Goal: Information Seeking & Learning: Learn about a topic

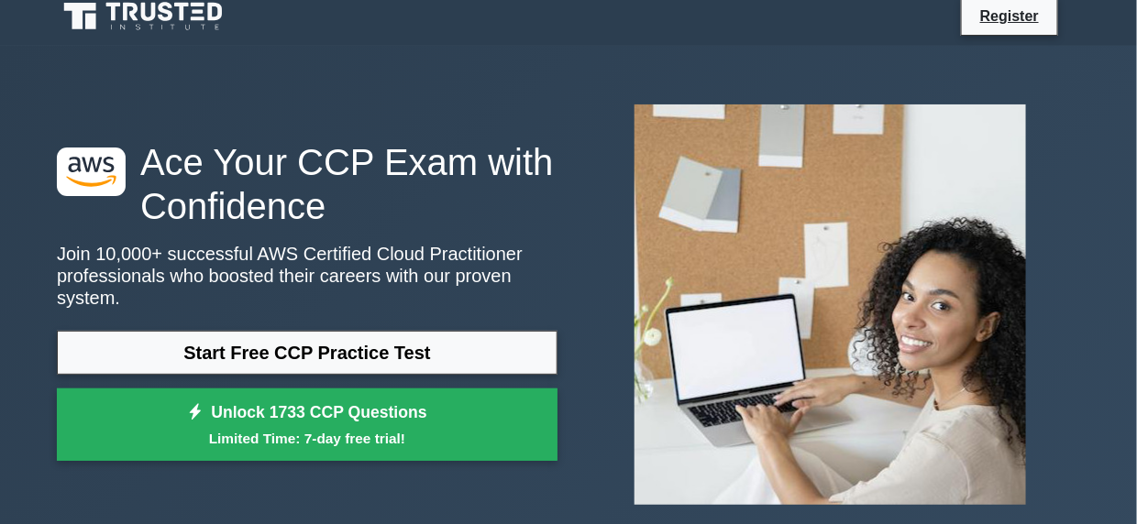
scroll to position [6, 0]
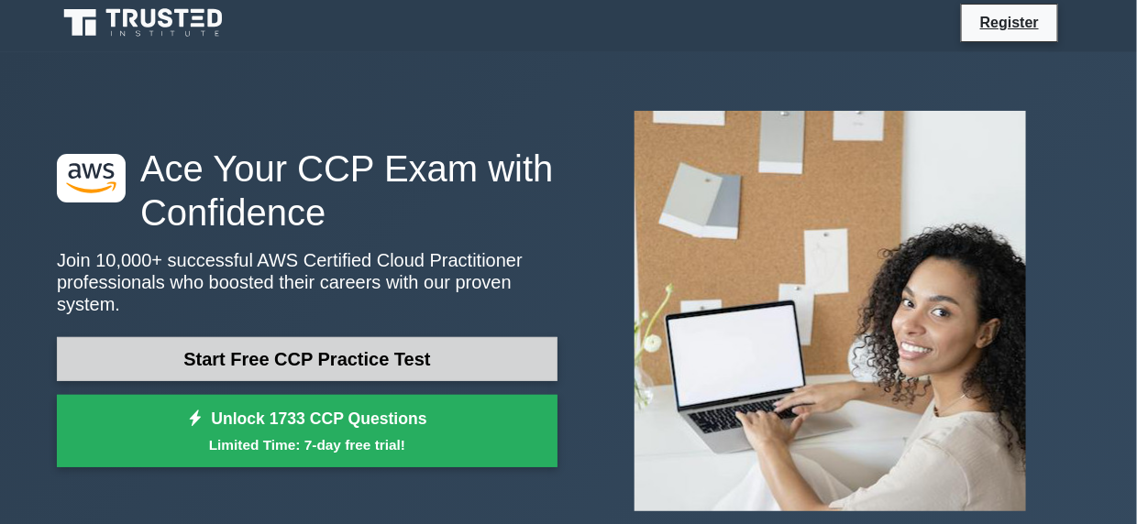
click at [477, 341] on link "Start Free CCP Practice Test" at bounding box center [307, 359] width 501 height 44
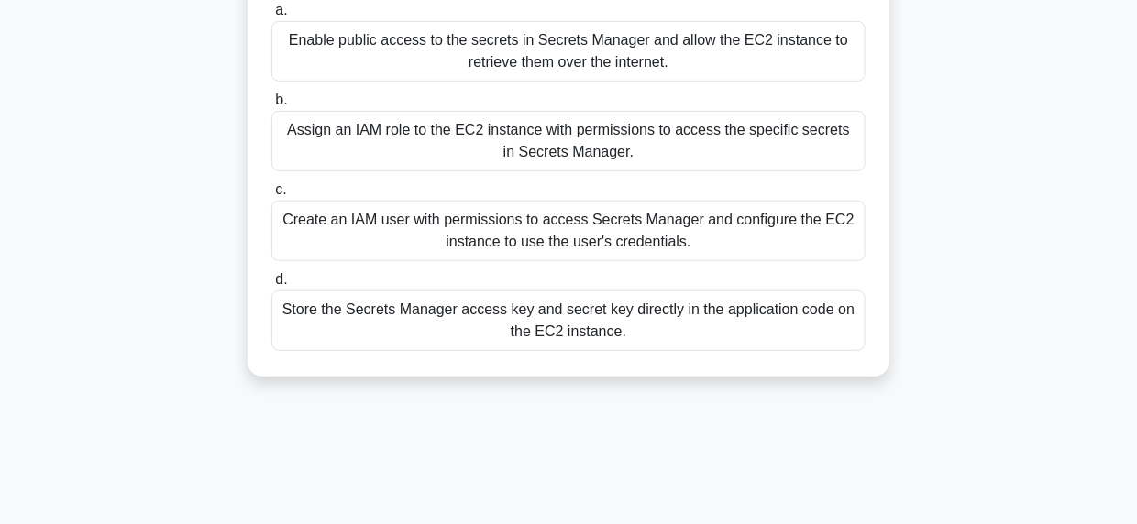
scroll to position [215, 0]
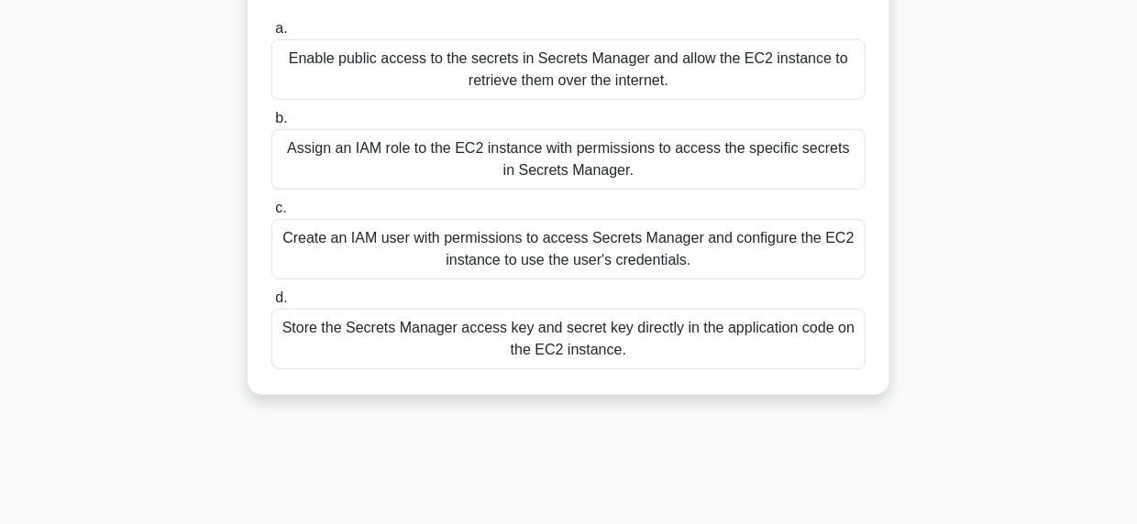
click at [827, 77] on div "Enable public access to the secrets in Secrets Manager and allow the EC2 instan…" at bounding box center [568, 69] width 594 height 61
click at [271, 35] on input "a. Enable public access to the secrets in Secrets Manager and allow the EC2 ins…" at bounding box center [271, 29] width 0 height 12
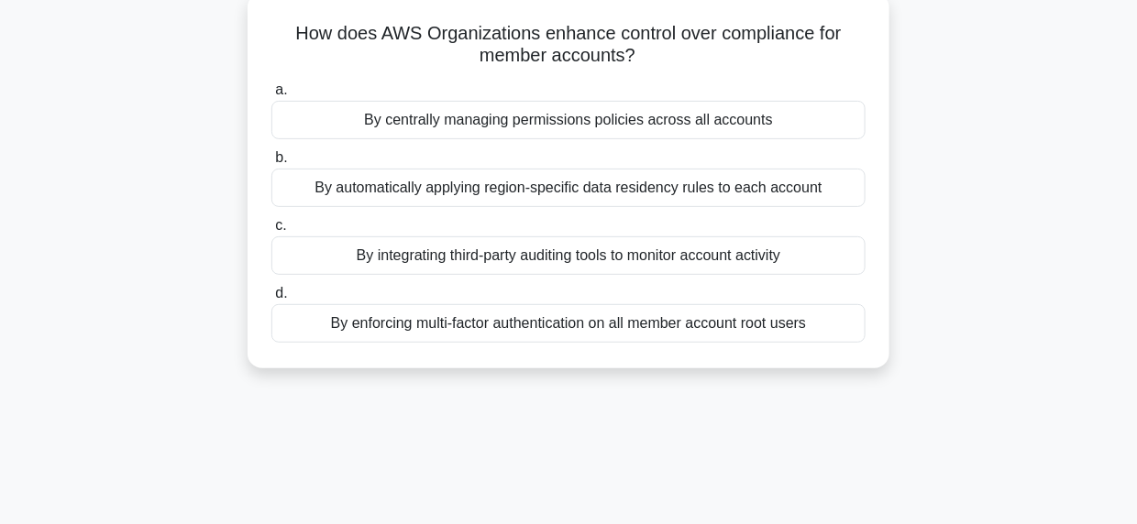
scroll to position [116, 0]
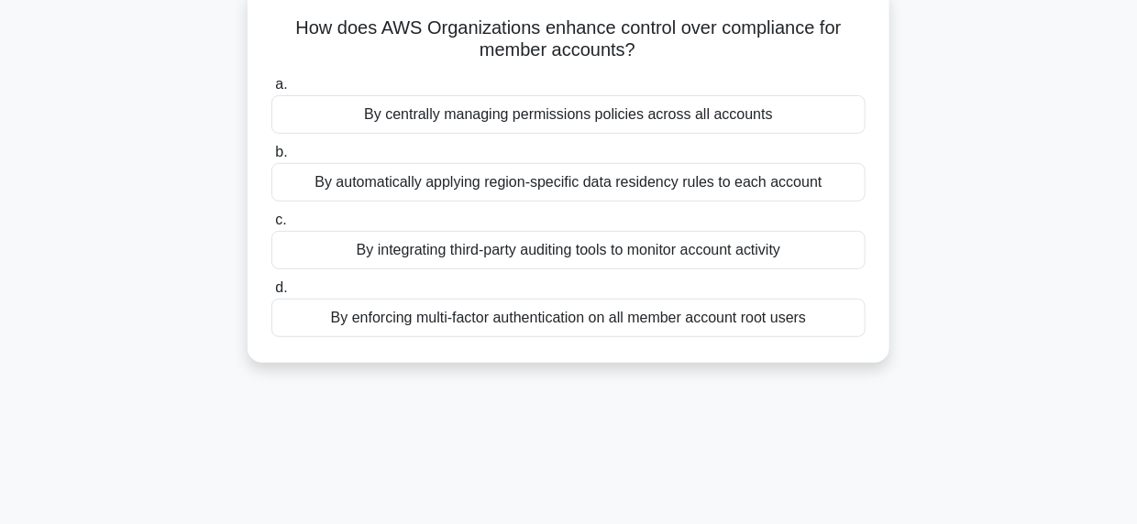
click at [766, 114] on div "By centrally managing permissions policies across all accounts" at bounding box center [568, 114] width 594 height 39
click at [271, 91] on input "a. By centrally managing permissions policies across all accounts" at bounding box center [271, 85] width 0 height 12
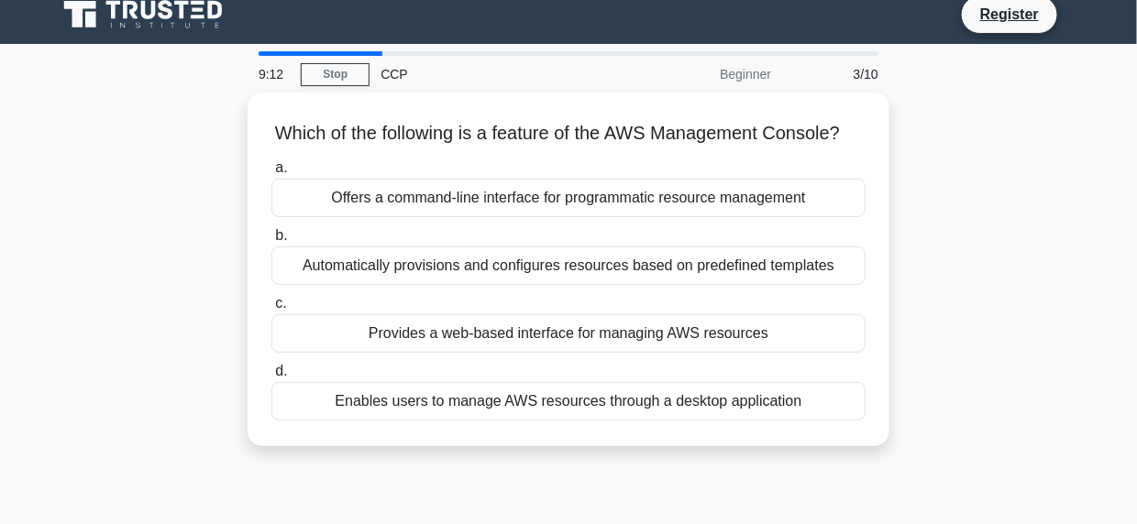
scroll to position [0, 0]
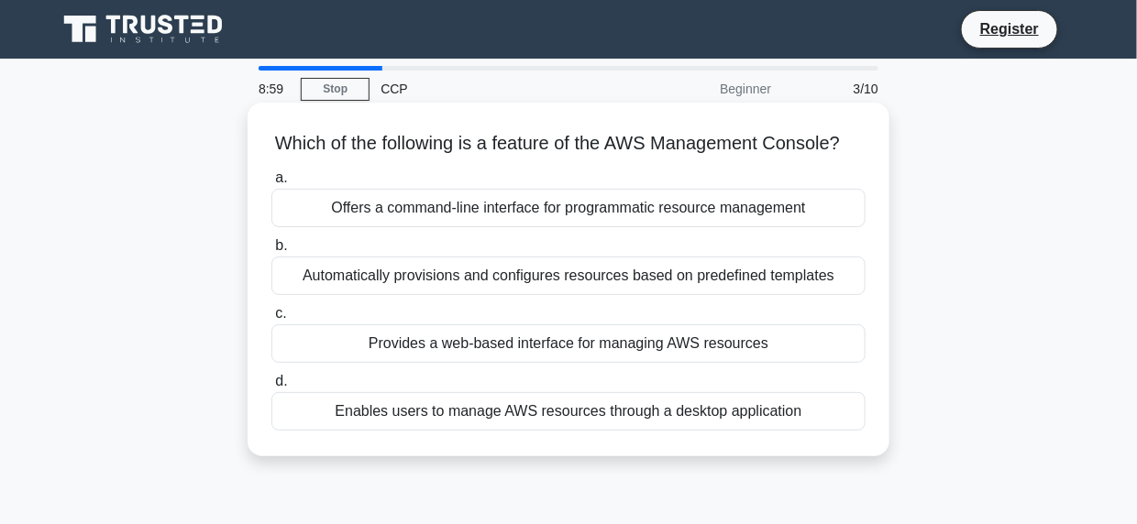
click at [820, 227] on div "Offers a command-line interface for programmatic resource management" at bounding box center [568, 208] width 594 height 39
click at [271, 184] on input "a. Offers a command-line interface for programmatic resource management" at bounding box center [271, 178] width 0 height 12
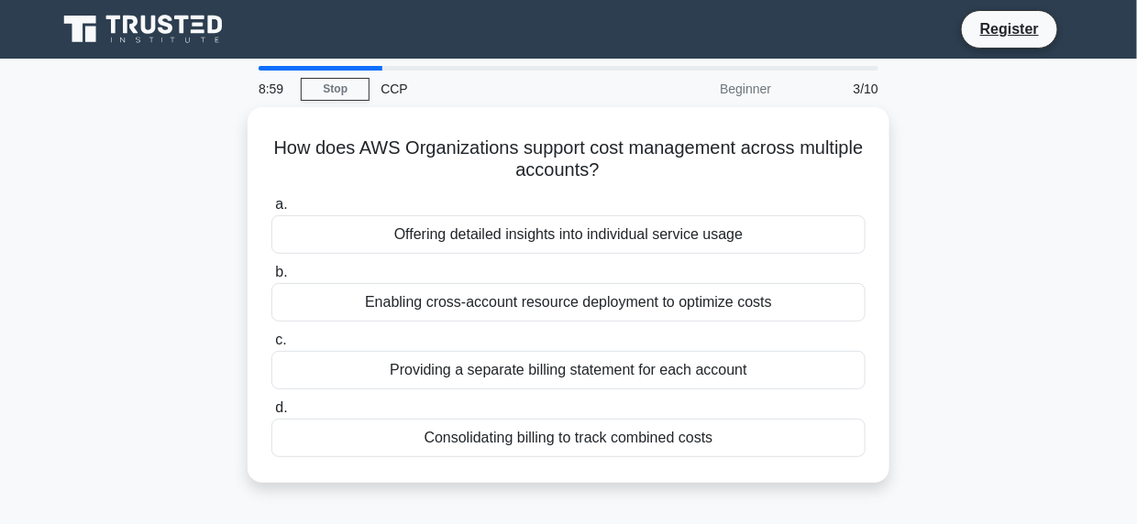
click at [820, 235] on div "Offering detailed insights into individual service usage" at bounding box center [568, 234] width 594 height 39
click at [271, 211] on input "a. Offering detailed insights into individual service usage" at bounding box center [271, 205] width 0 height 12
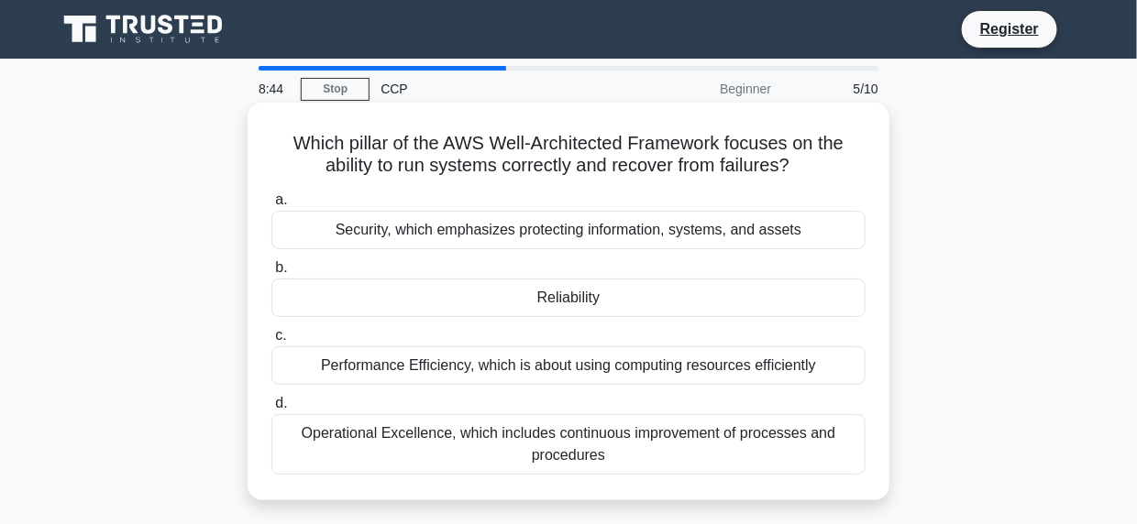
click at [737, 447] on div "Operational Excellence, which includes continuous improvement of processes and …" at bounding box center [568, 444] width 594 height 61
click at [271, 410] on input "d. Operational Excellence, which includes continuous improvement of processes a…" at bounding box center [271, 404] width 0 height 12
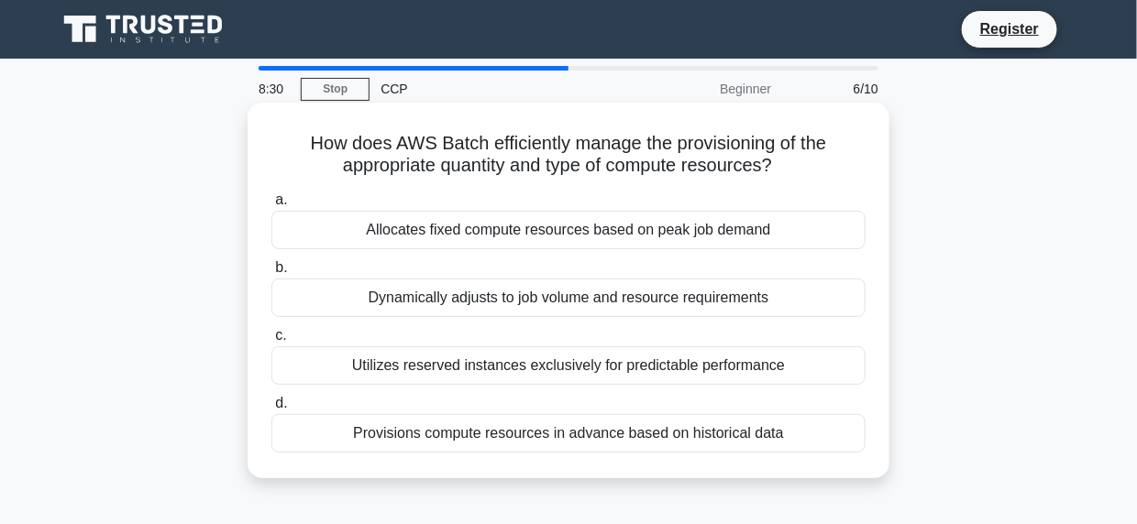
click at [759, 432] on div "Provisions compute resources in advance based on historical data" at bounding box center [568, 433] width 594 height 39
click at [271, 410] on input "d. Provisions compute resources in advance based on historical data" at bounding box center [271, 404] width 0 height 12
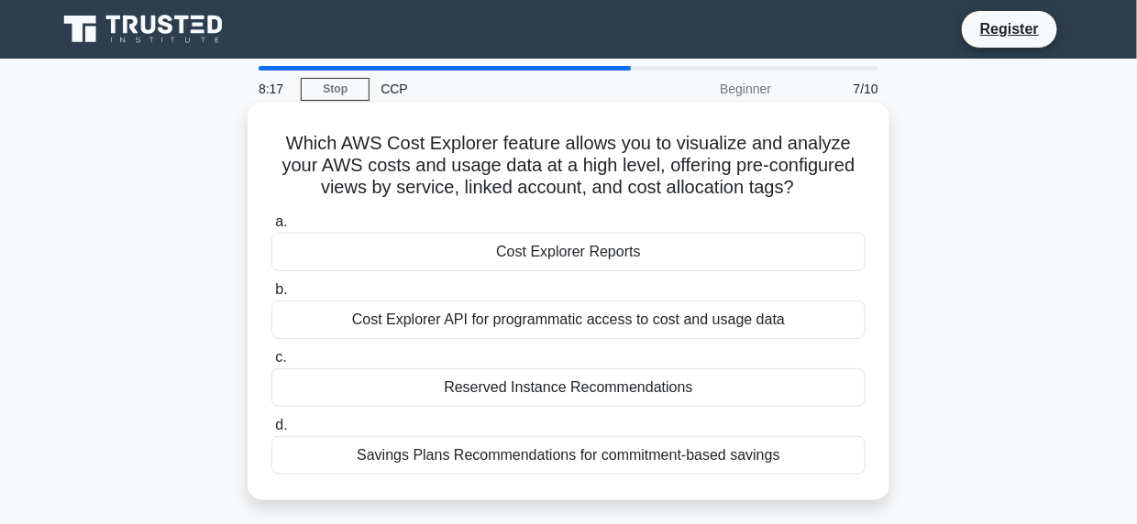
click at [797, 452] on div "Savings Plans Recommendations for commitment-based savings" at bounding box center [568, 455] width 594 height 39
click at [271, 432] on input "d. Savings Plans Recommendations for commitment-based savings" at bounding box center [271, 426] width 0 height 12
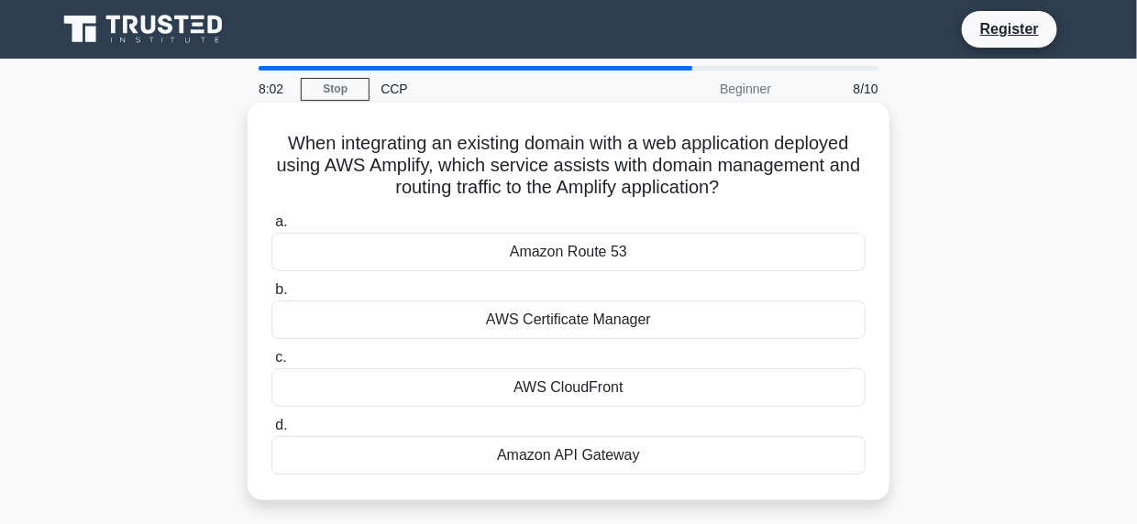
click at [654, 451] on div "Amazon API Gateway" at bounding box center [568, 455] width 594 height 39
click at [271, 432] on input "d. Amazon API Gateway" at bounding box center [271, 426] width 0 height 12
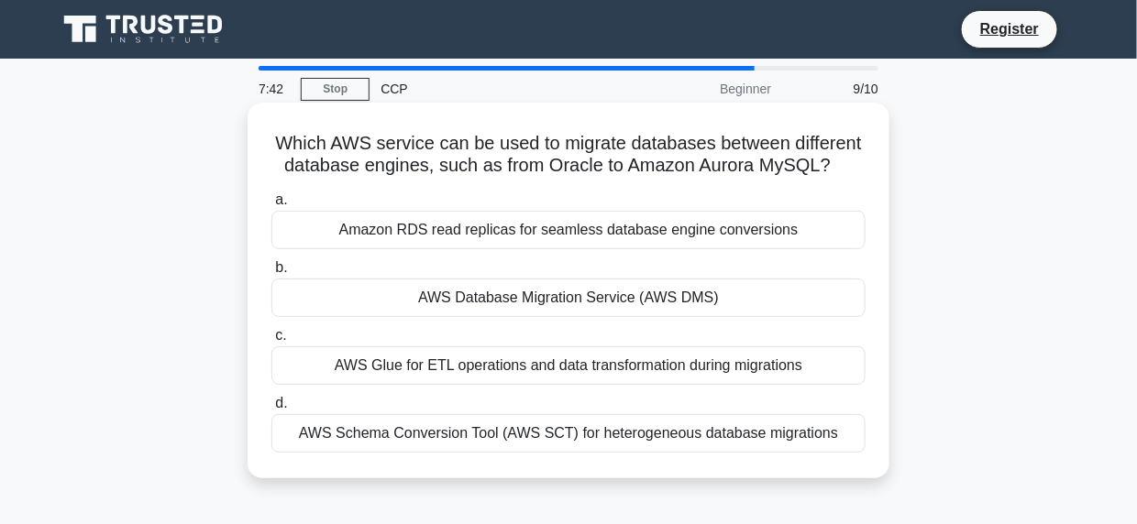
click at [633, 437] on div "AWS Schema Conversion Tool (AWS SCT) for heterogeneous database migrations" at bounding box center [568, 433] width 594 height 39
click at [271, 410] on input "d. AWS Schema Conversion Tool (AWS SCT) for heterogeneous database migrations" at bounding box center [271, 404] width 0 height 12
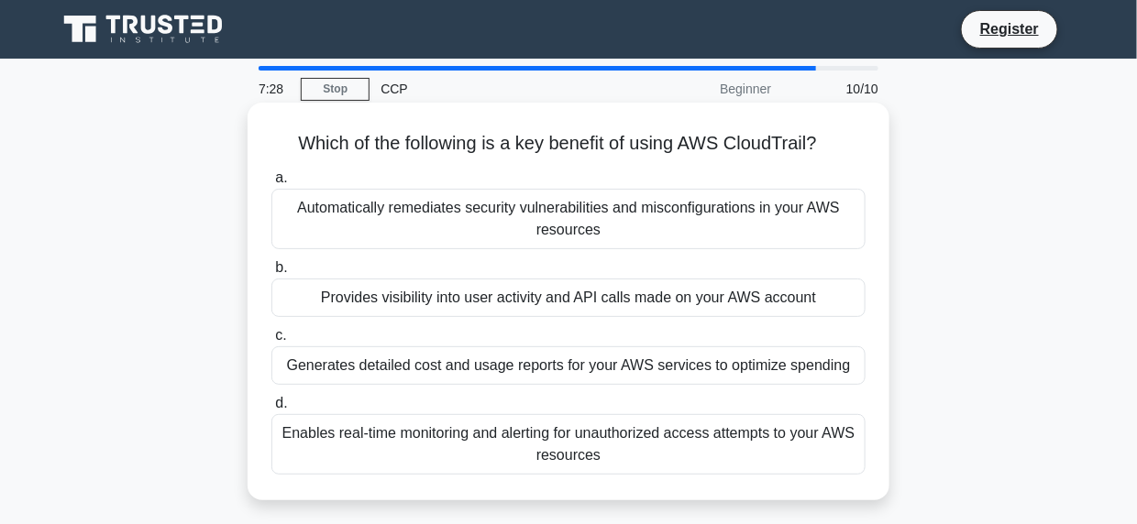
click at [609, 302] on div "Provides visibility into user activity and API calls made on your AWS account" at bounding box center [568, 298] width 594 height 39
click at [271, 274] on input "b. Provides visibility into user activity and API calls made on your AWS account" at bounding box center [271, 268] width 0 height 12
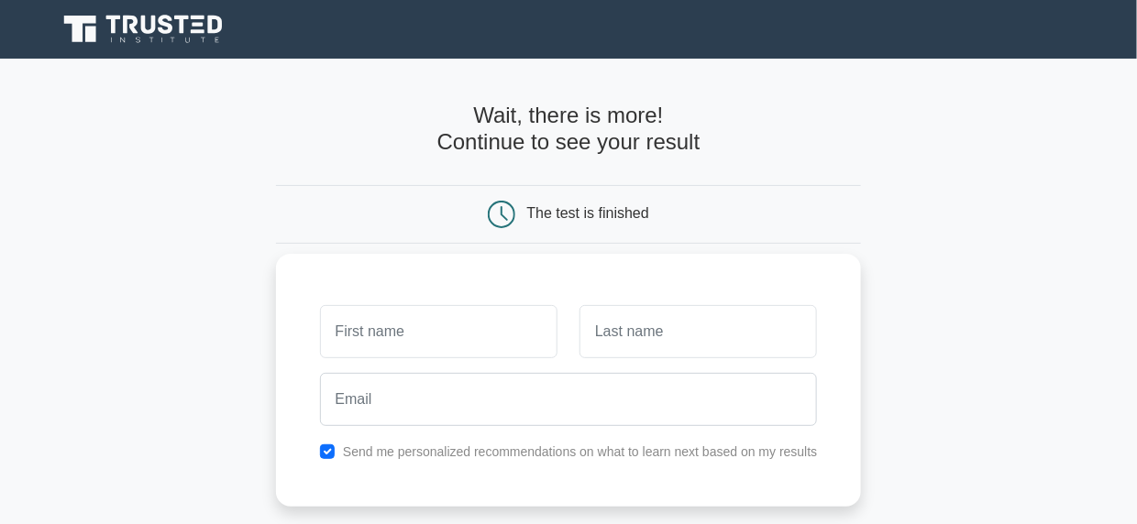
drag, startPoint x: 469, startPoint y: 333, endPoint x: 377, endPoint y: 319, distance: 93.6
click at [377, 319] on input "text" at bounding box center [438, 331] width 237 height 53
type input "RUTUJA"
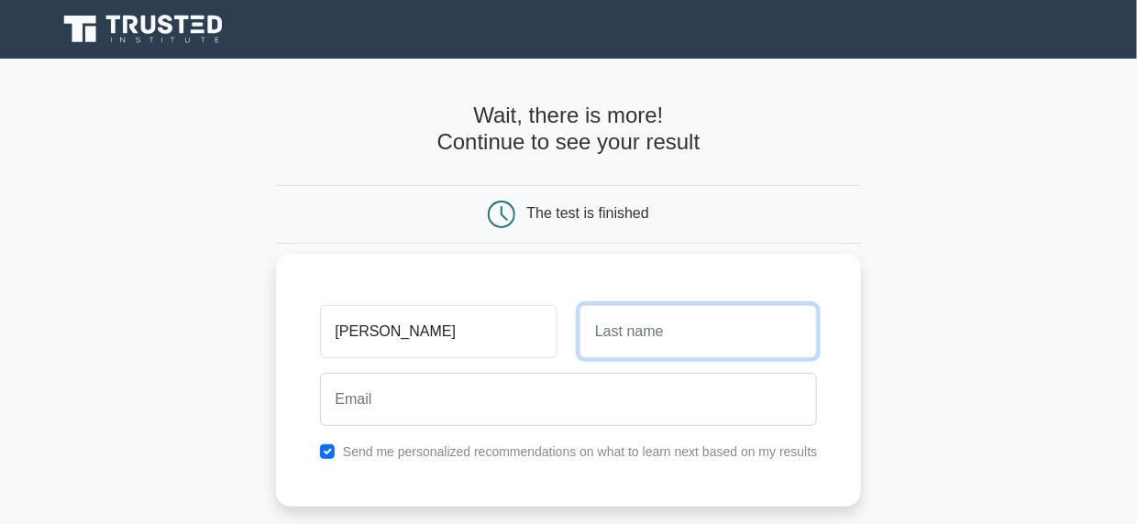
click at [624, 335] on input "text" at bounding box center [697, 331] width 237 height 53
type input "NAVALE"
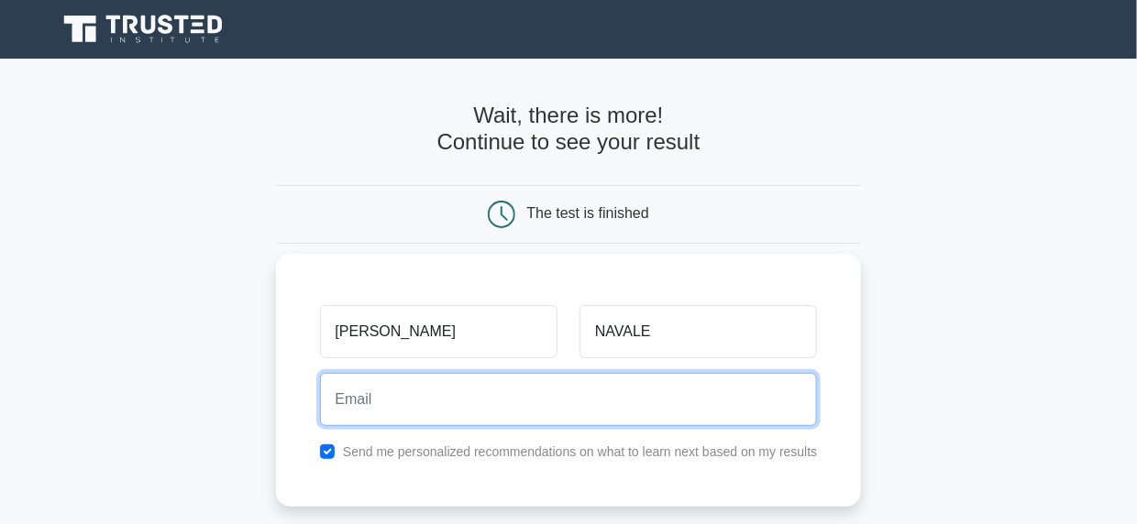
click at [473, 385] on input "email" at bounding box center [569, 399] width 498 height 53
type input "rutujanavale41@gmail.com"
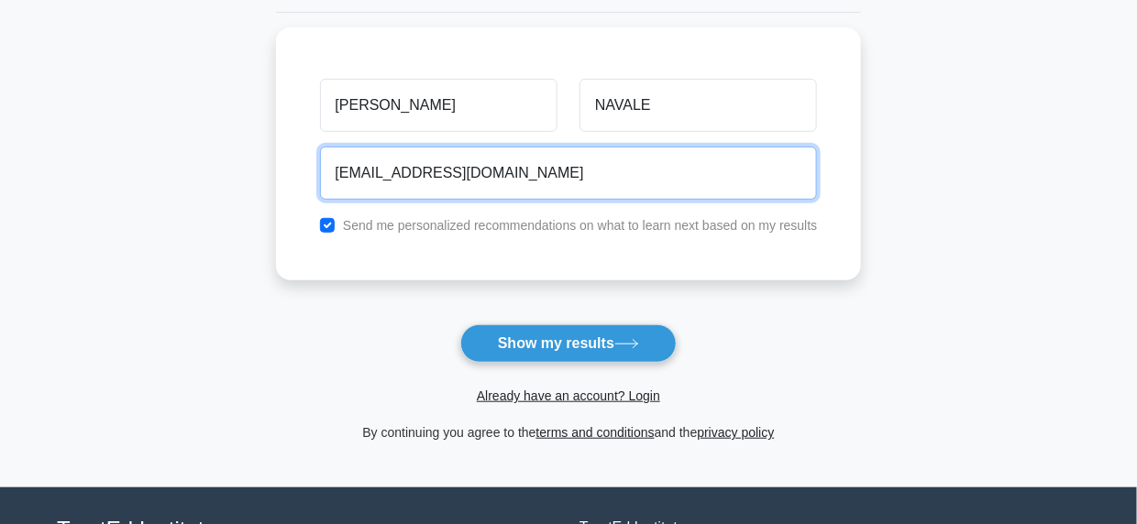
scroll to position [244, 0]
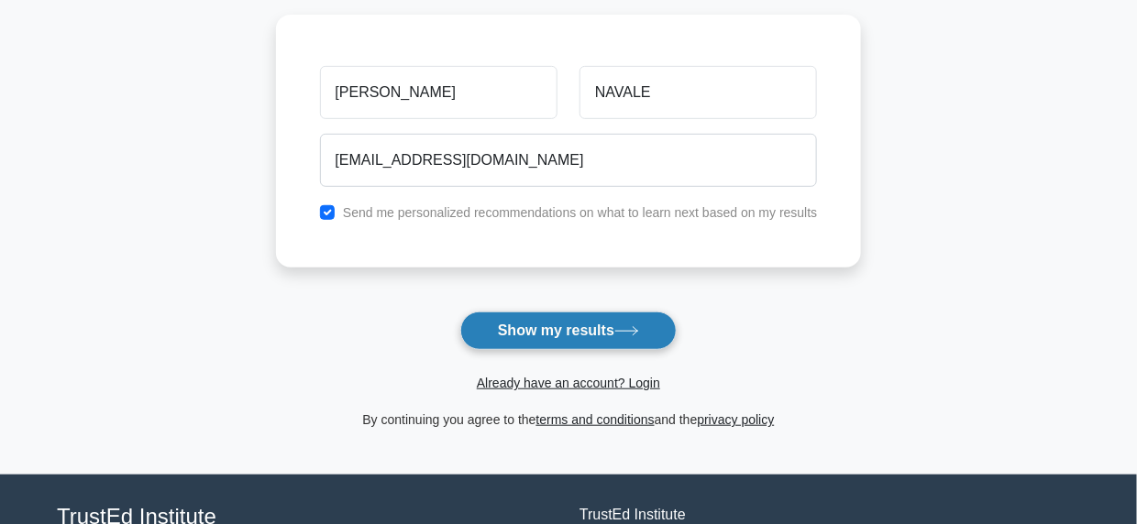
click at [632, 320] on button "Show my results" at bounding box center [568, 331] width 216 height 39
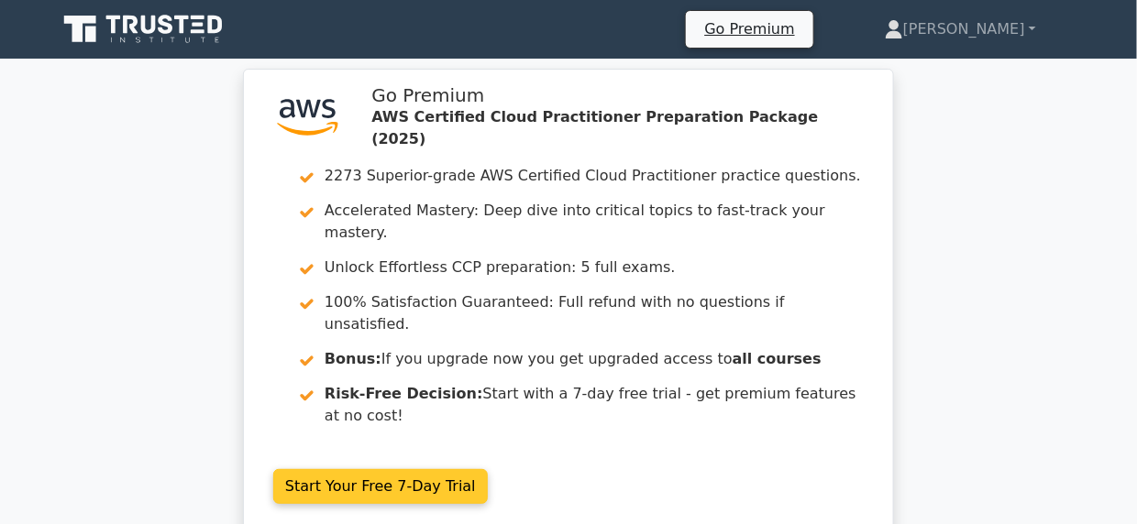
click at [424, 469] on link "Start Your Free 7-Day Trial" at bounding box center [380, 486] width 215 height 35
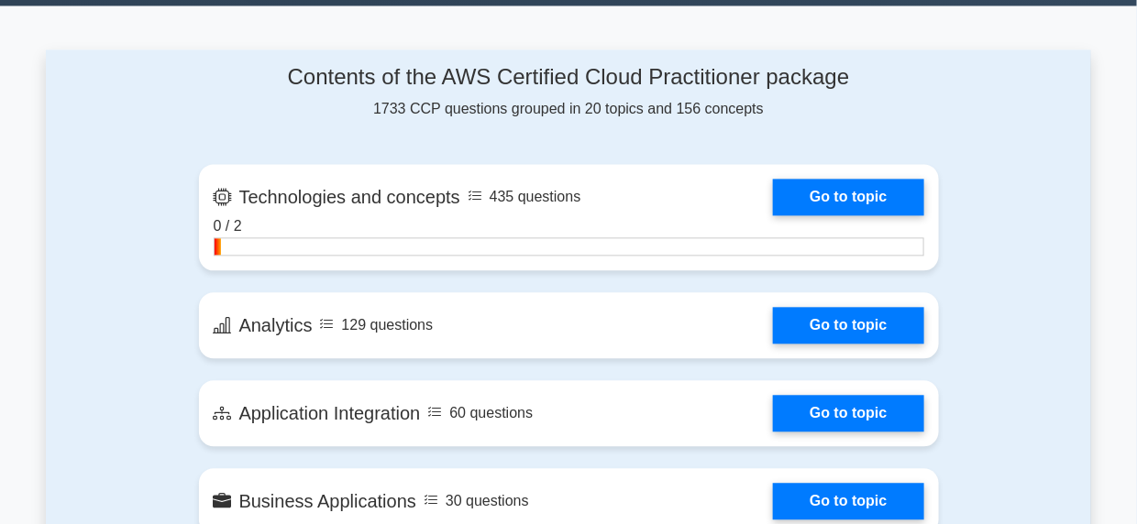
scroll to position [1155, 0]
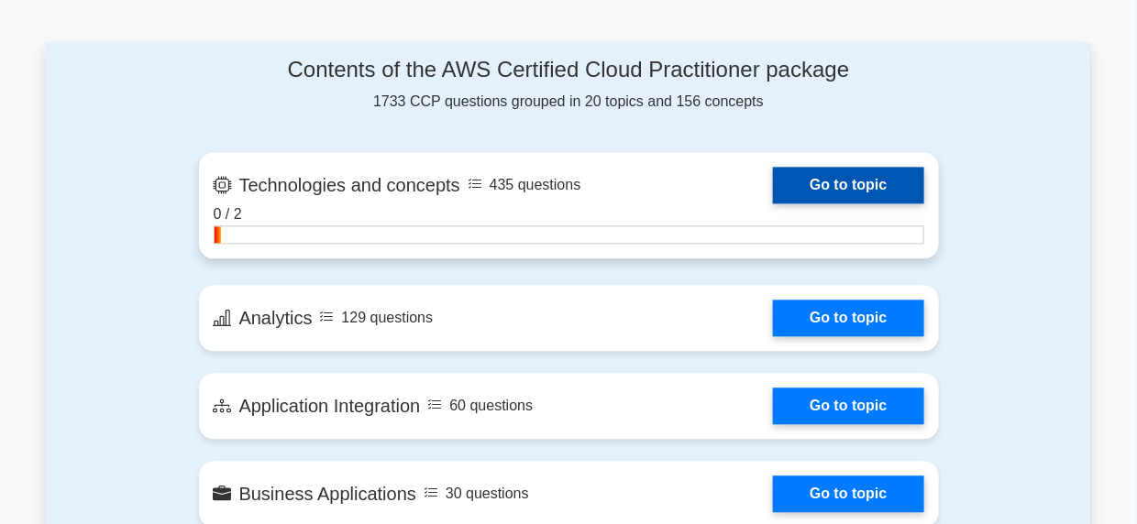
click at [865, 191] on link "Go to topic" at bounding box center [848, 185] width 150 height 37
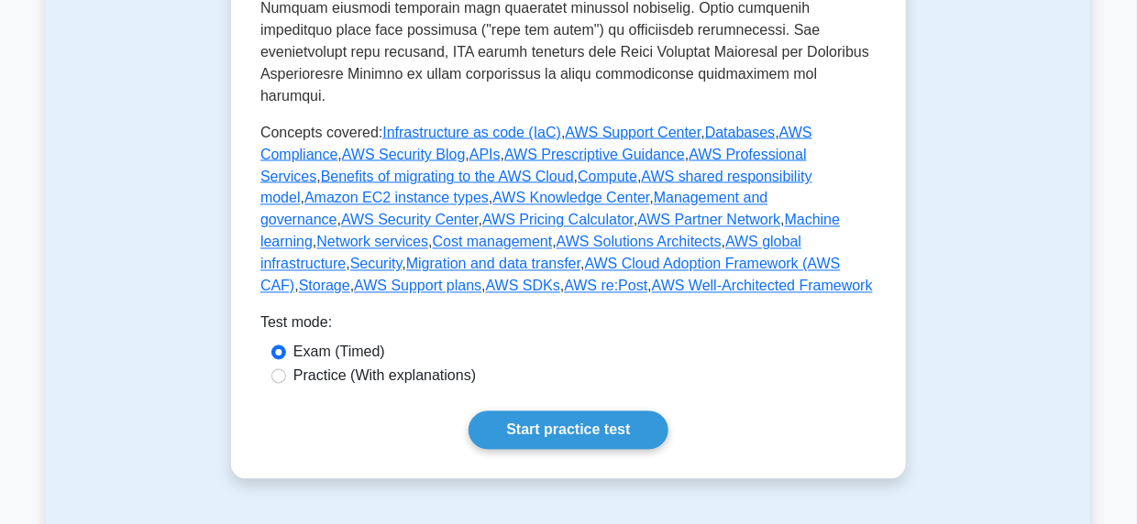
scroll to position [920, 0]
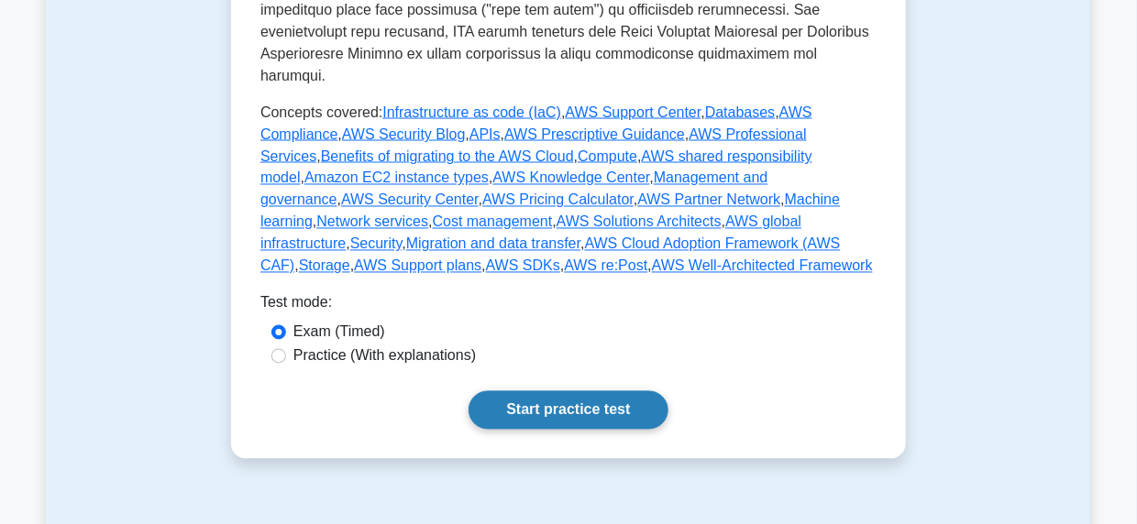
click at [650, 392] on link "Start practice test" at bounding box center [567, 410] width 199 height 39
